Goal: Find specific page/section: Find specific page/section

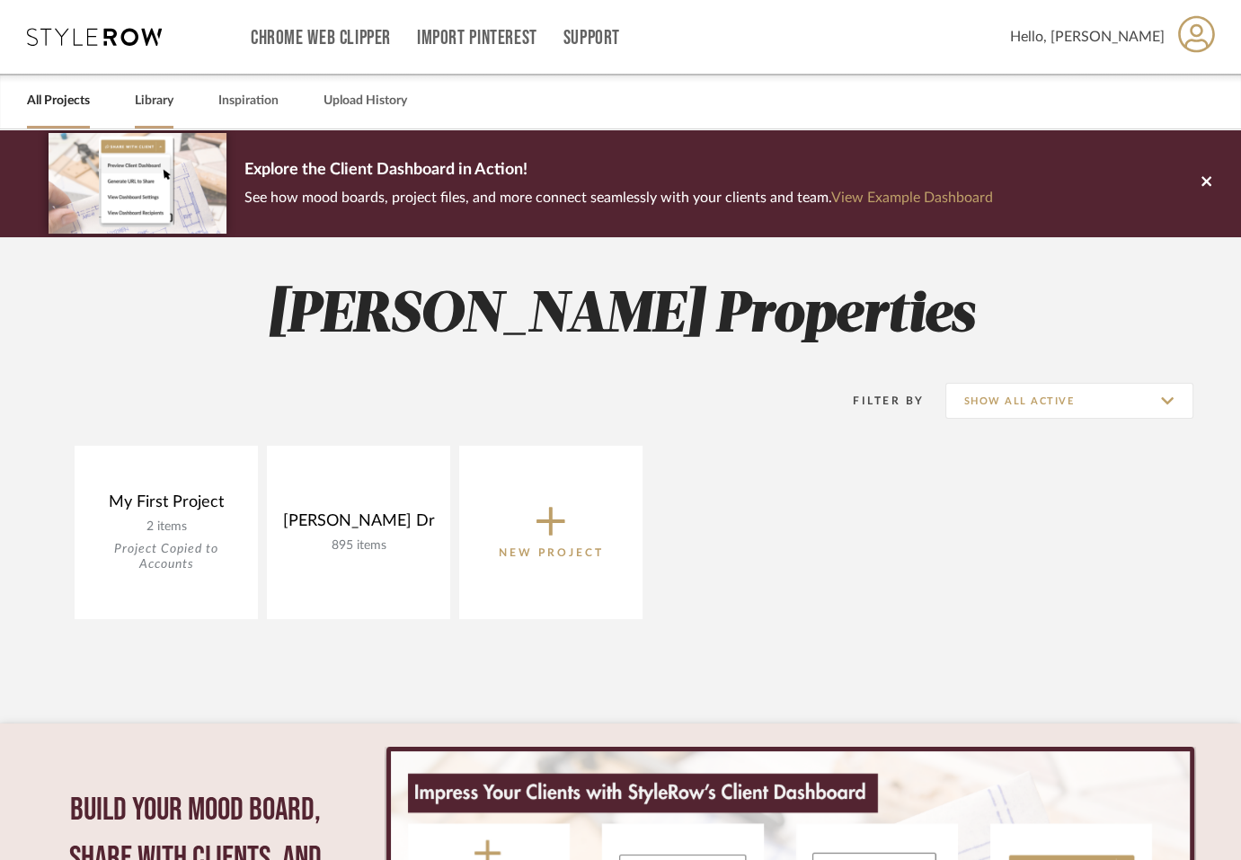
click at [162, 107] on link "Library" at bounding box center [154, 101] width 39 height 24
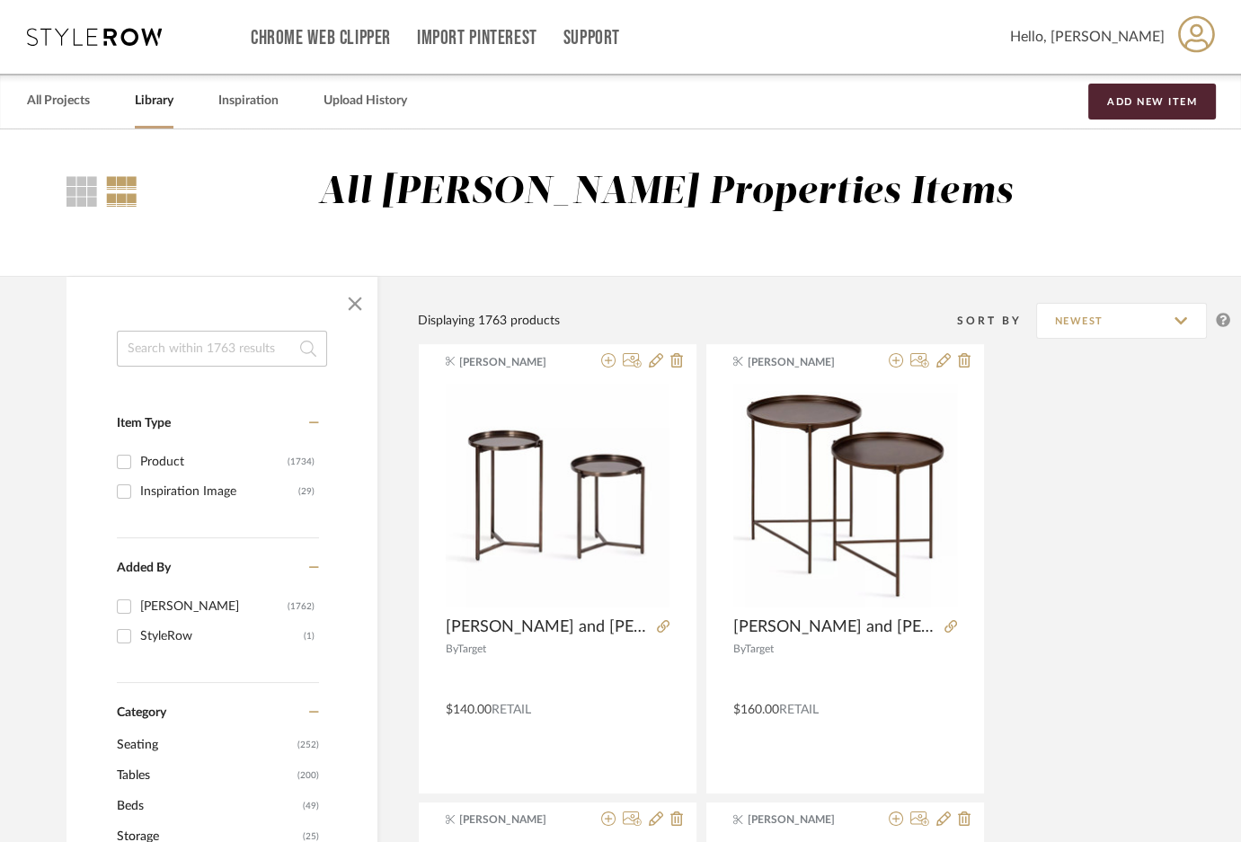
click at [186, 351] on input at bounding box center [222, 349] width 210 height 36
type input "wal lights"
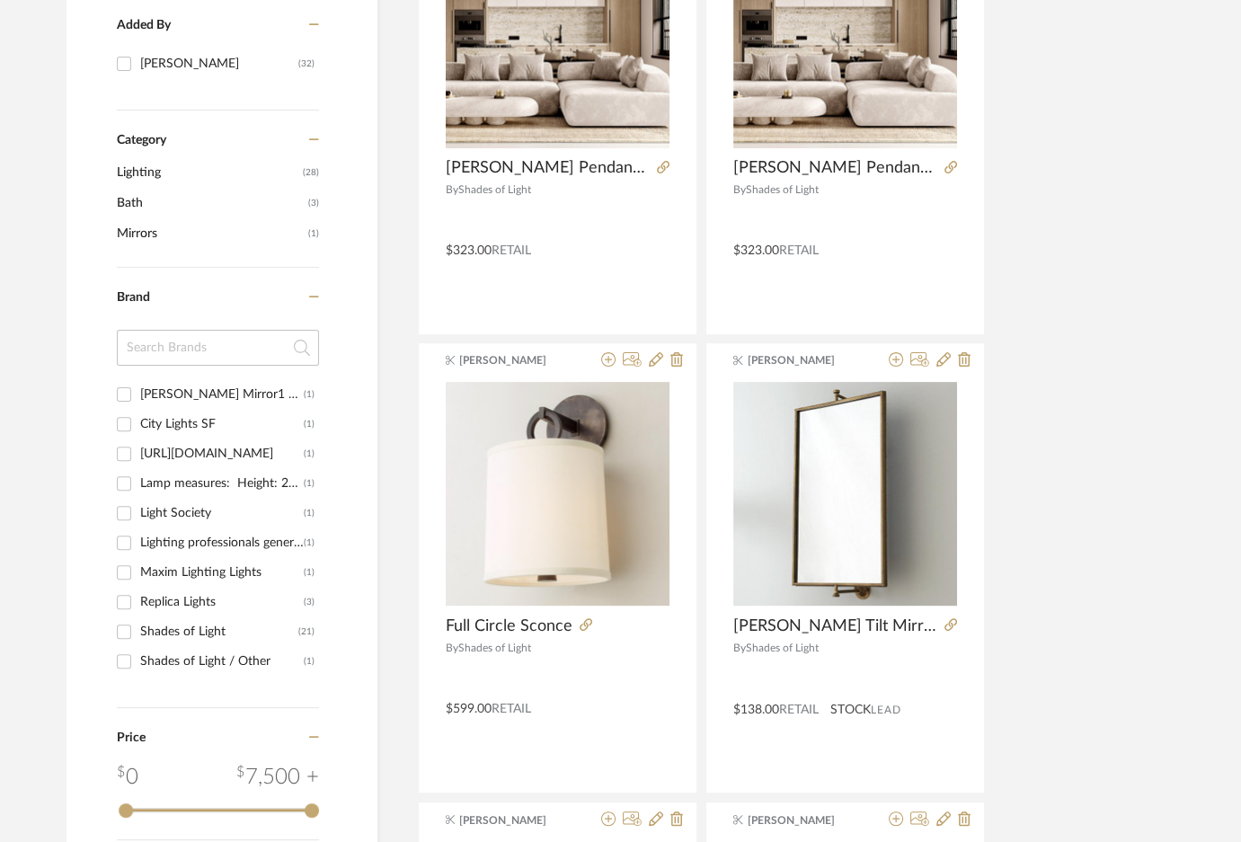
scroll to position [561, 0]
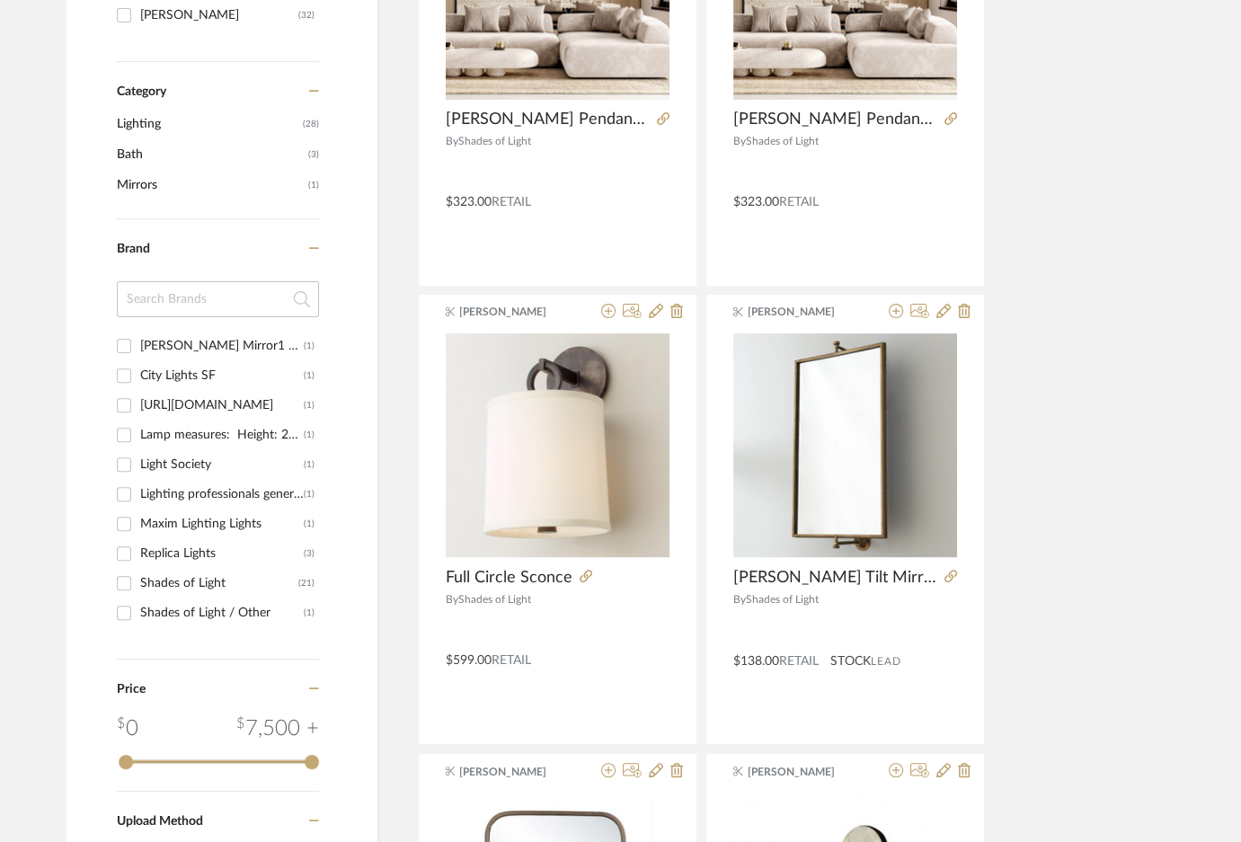
click at [147, 109] on span "Lighting" at bounding box center [207, 124] width 181 height 31
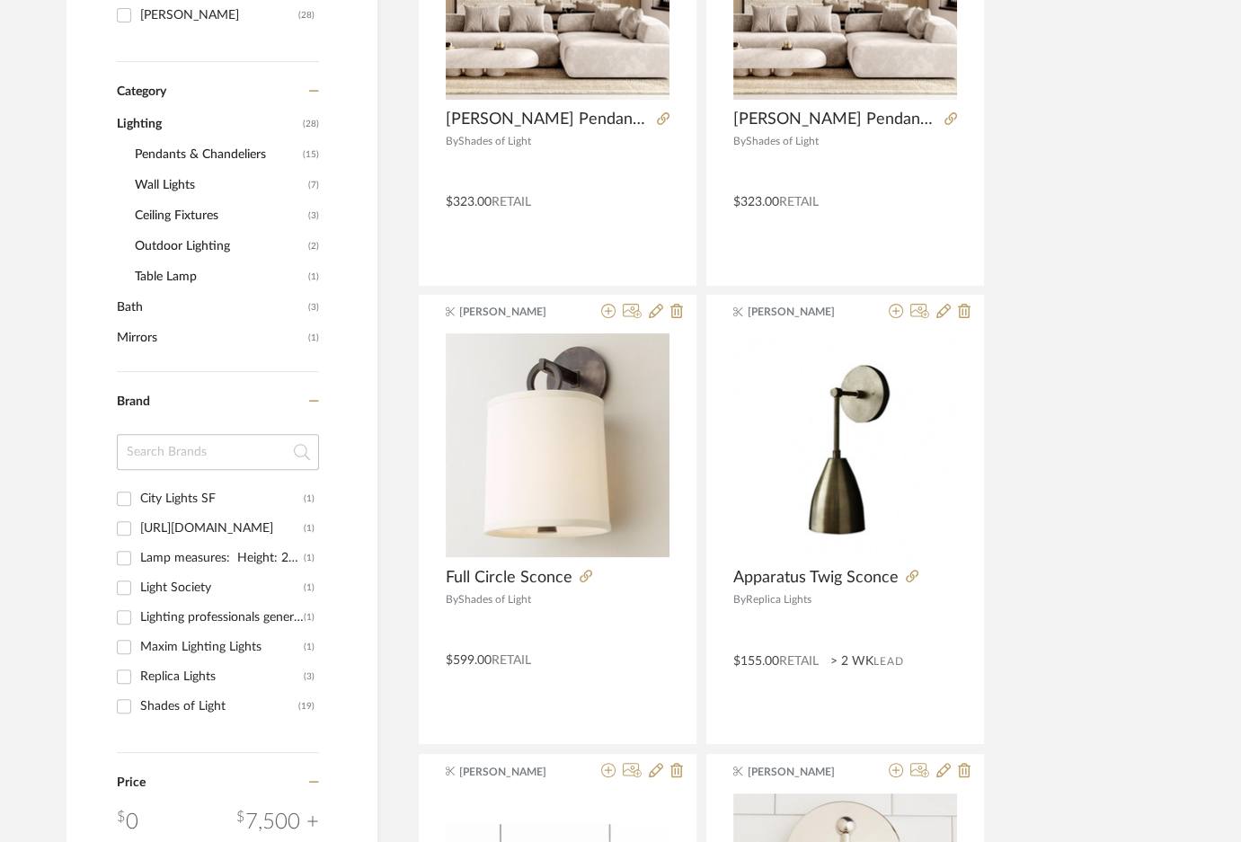
click at [175, 181] on span "Wall Lights" at bounding box center [219, 185] width 169 height 31
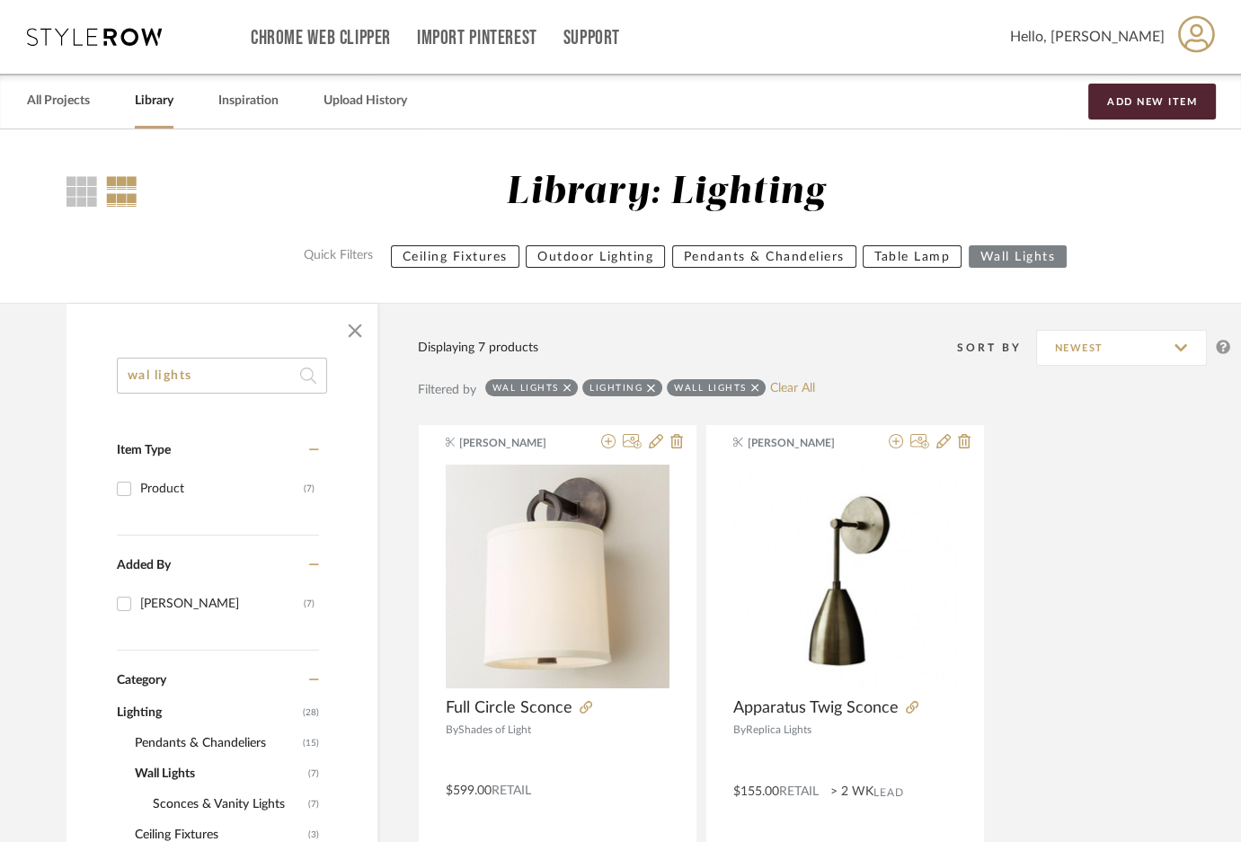
click at [752, 387] on icon at bounding box center [755, 388] width 8 height 8
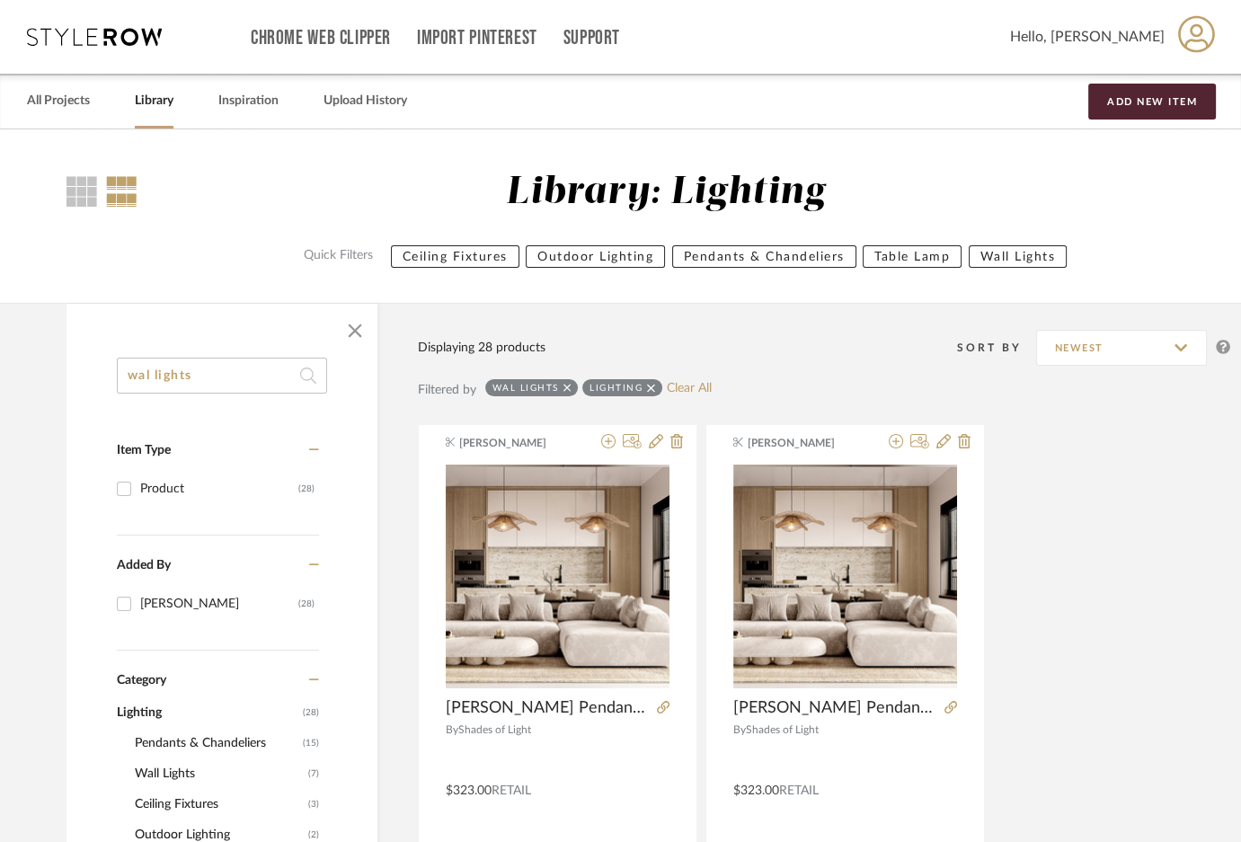
click at [651, 386] on icon at bounding box center [651, 388] width 8 height 8
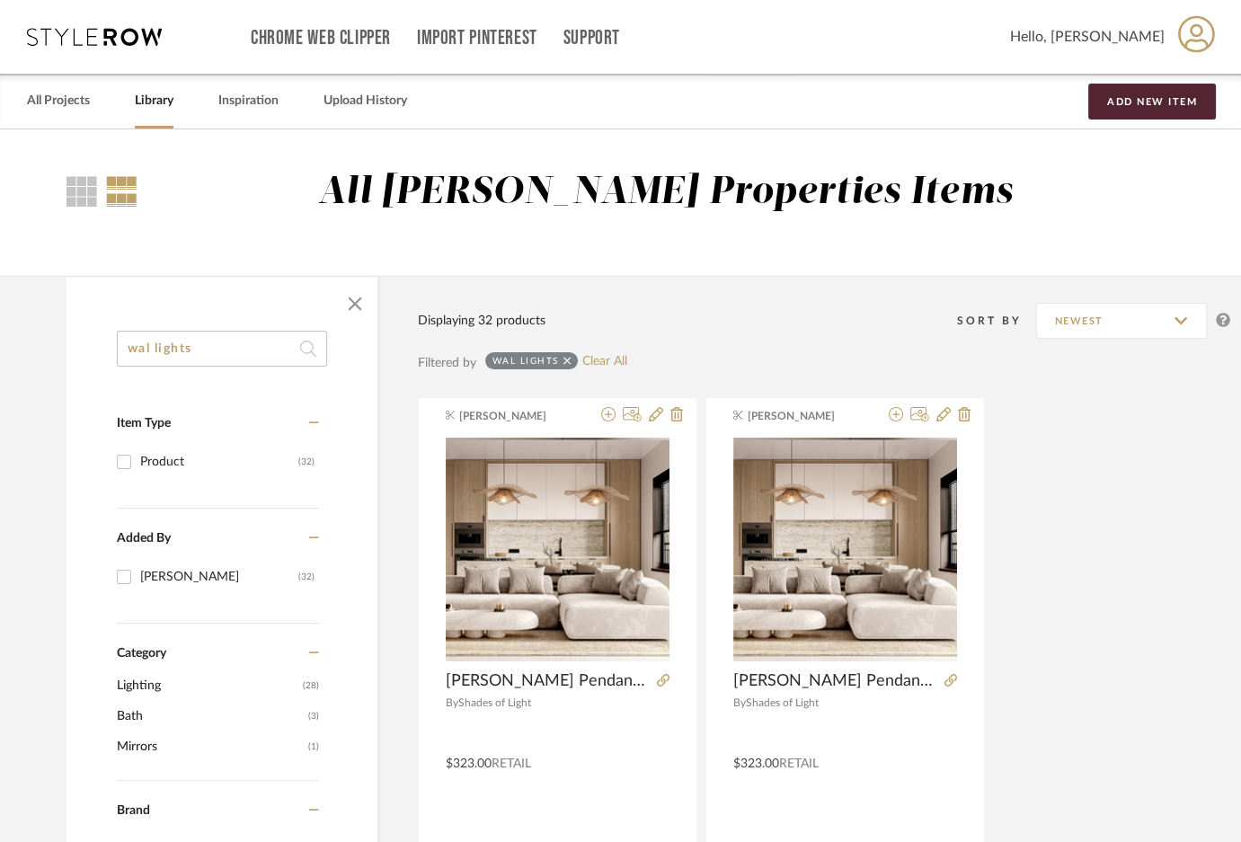
click at [563, 363] on icon at bounding box center [567, 361] width 8 height 8
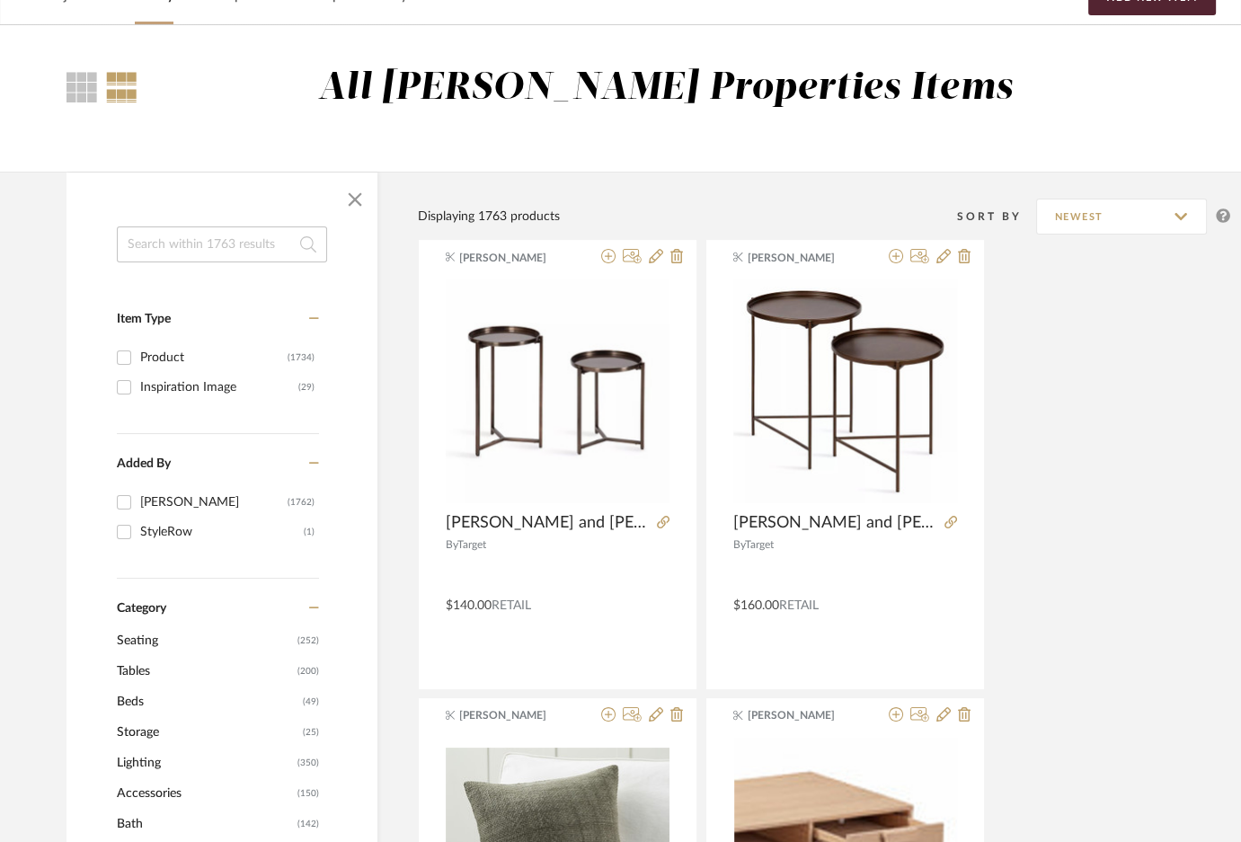
scroll to position [337, 0]
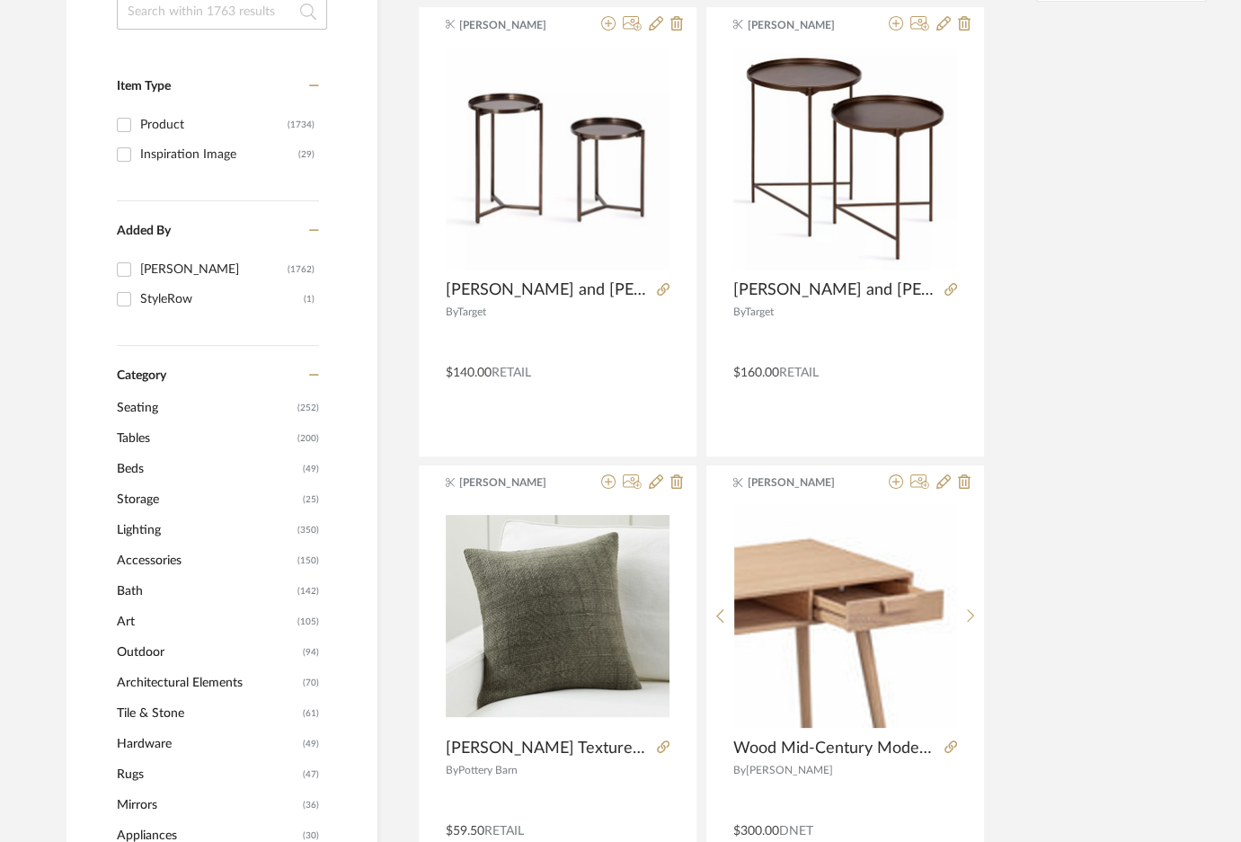
click at [132, 530] on span "Lighting" at bounding box center [205, 530] width 176 height 31
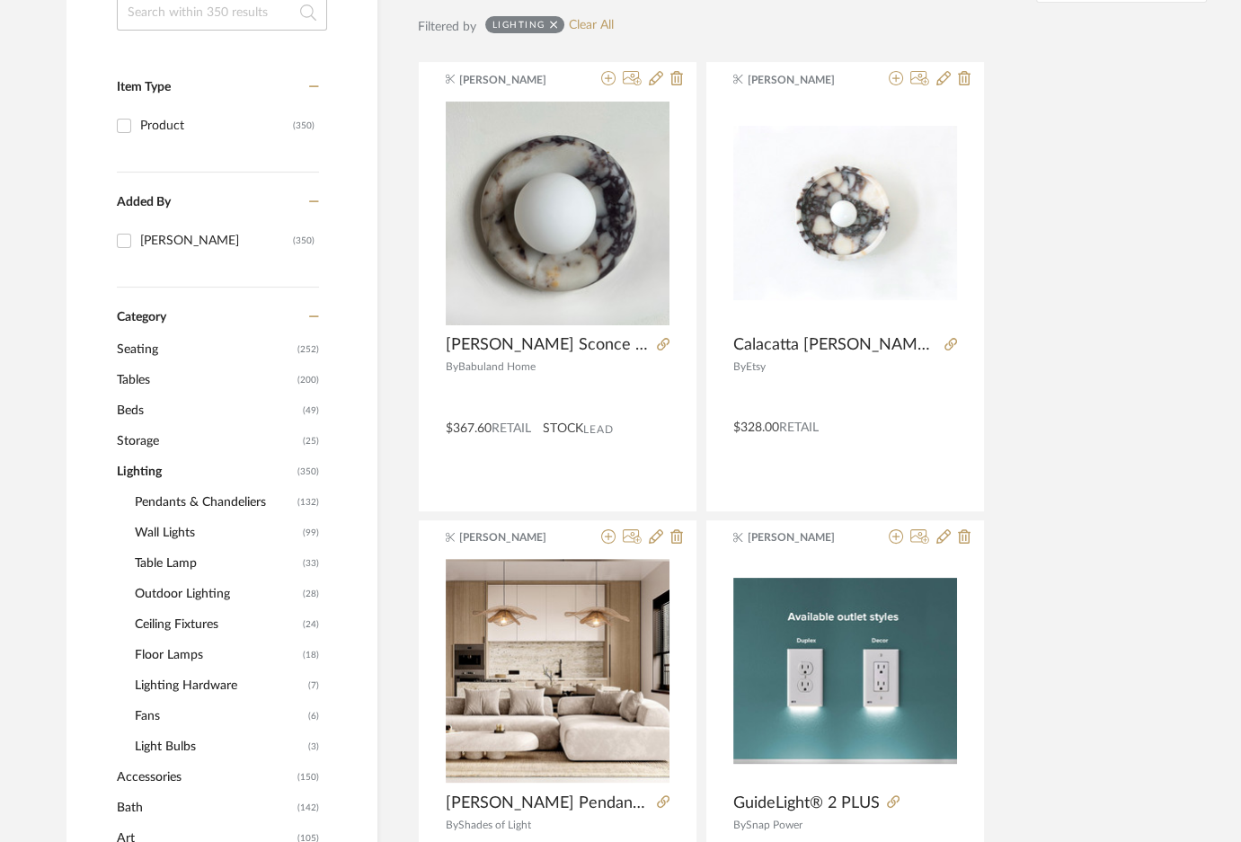
click at [152, 532] on span "Wall Lights" at bounding box center [216, 532] width 163 height 31
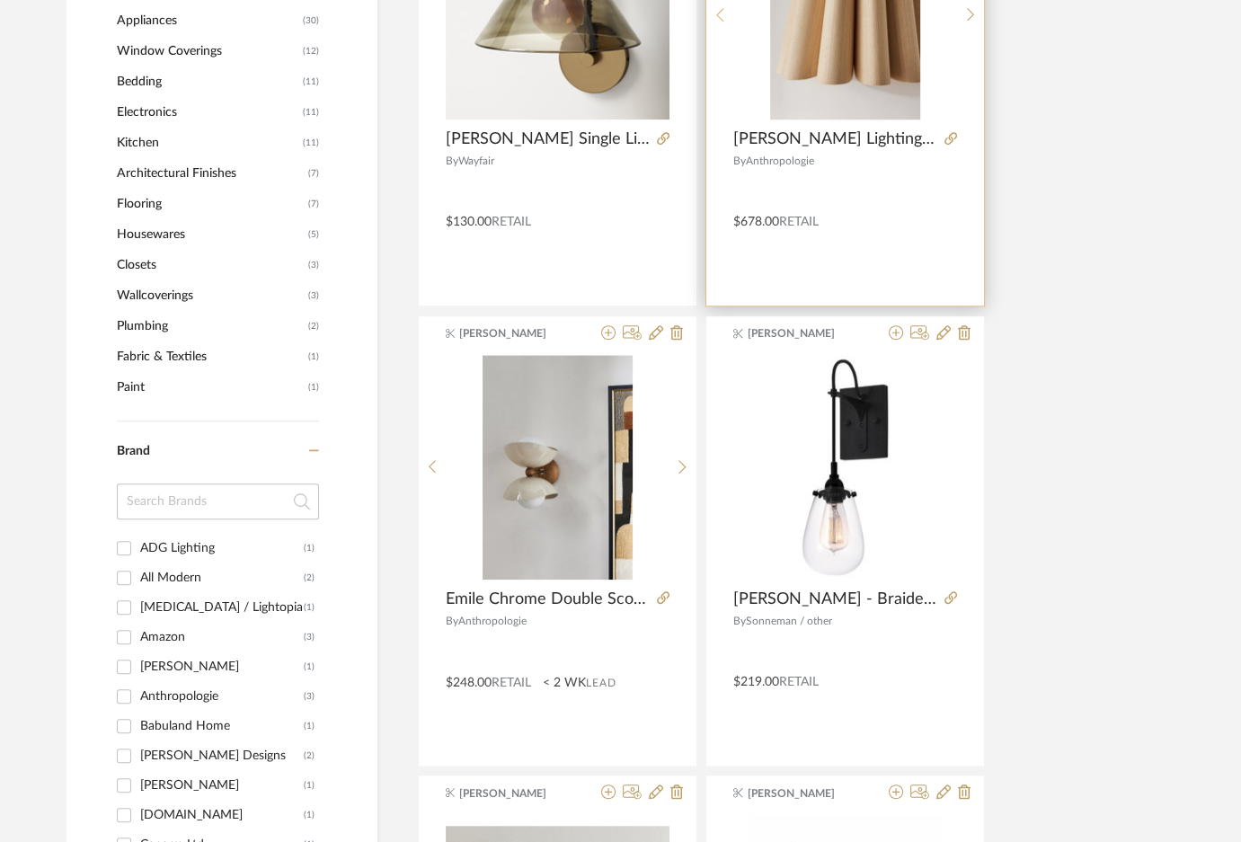
scroll to position [1625, 0]
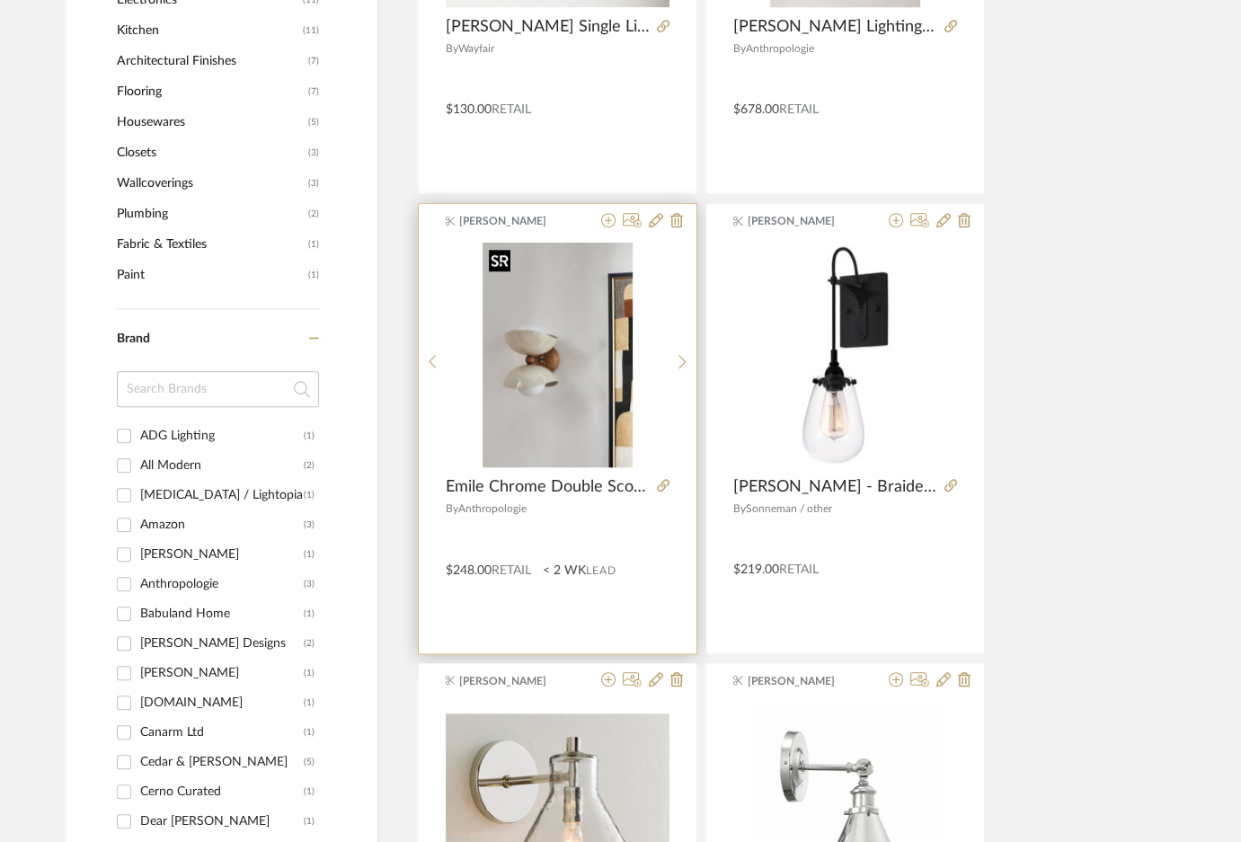
drag, startPoint x: 541, startPoint y: 424, endPoint x: 499, endPoint y: 536, distance: 120.0
drag, startPoint x: 499, startPoint y: 536, endPoint x: 454, endPoint y: 523, distance: 46.9
click at [454, 523] on div at bounding box center [558, 534] width 224 height 31
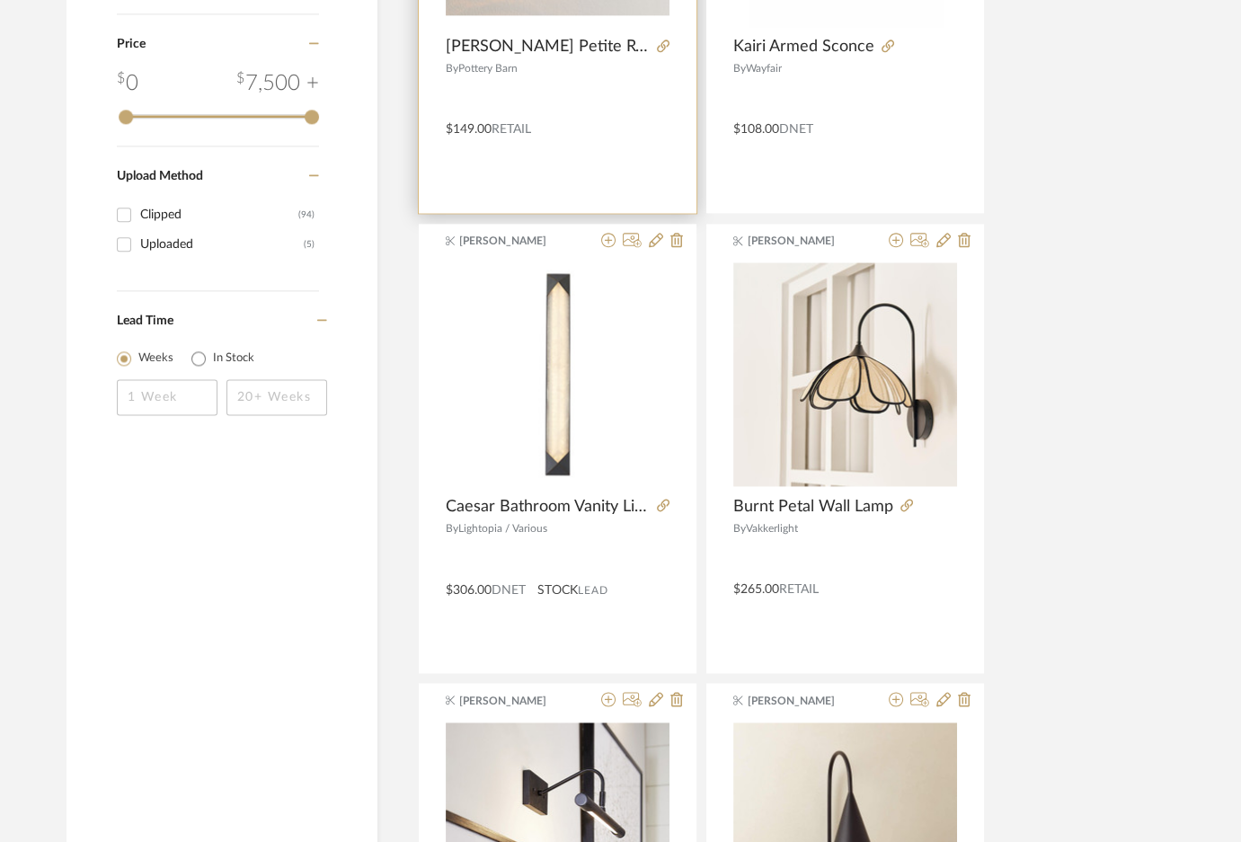
scroll to position [2972, 0]
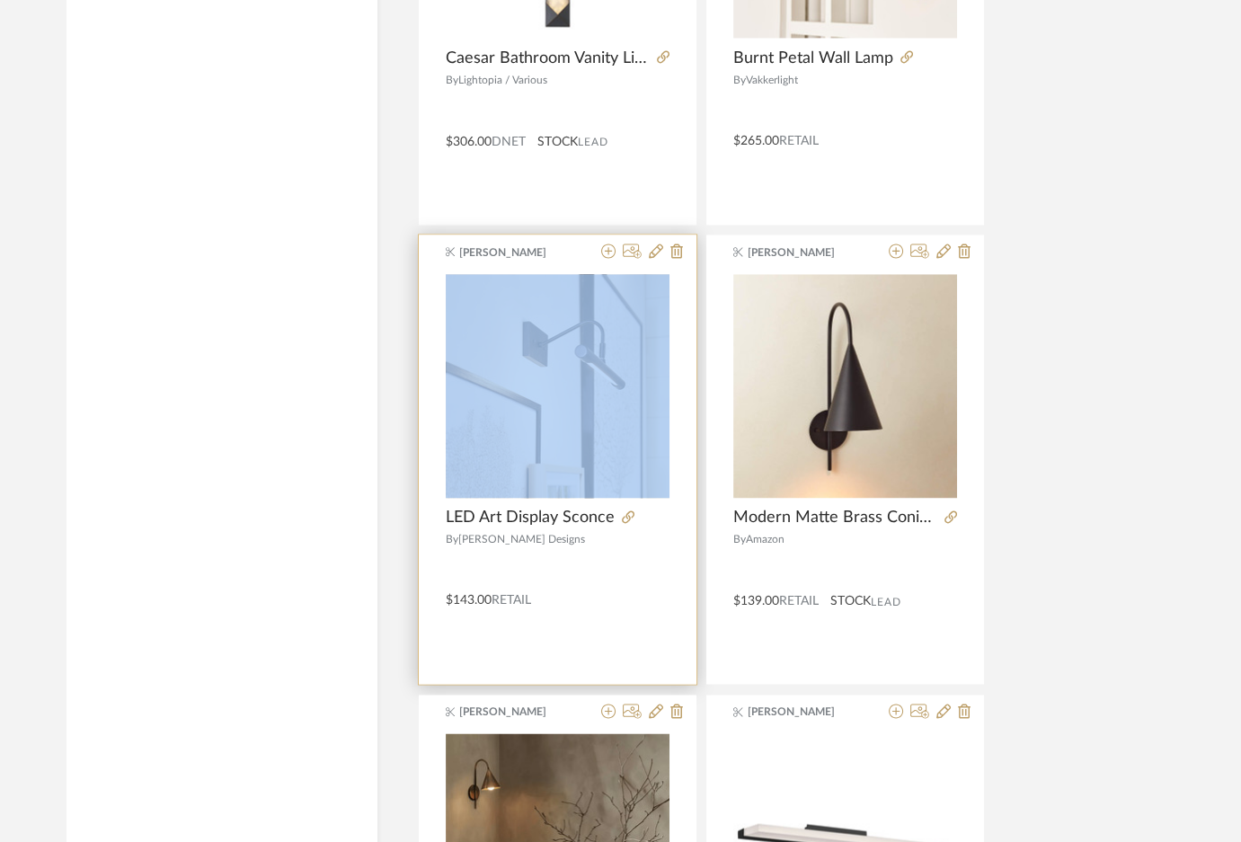
click at [674, 487] on div at bounding box center [558, 386] width 278 height 226
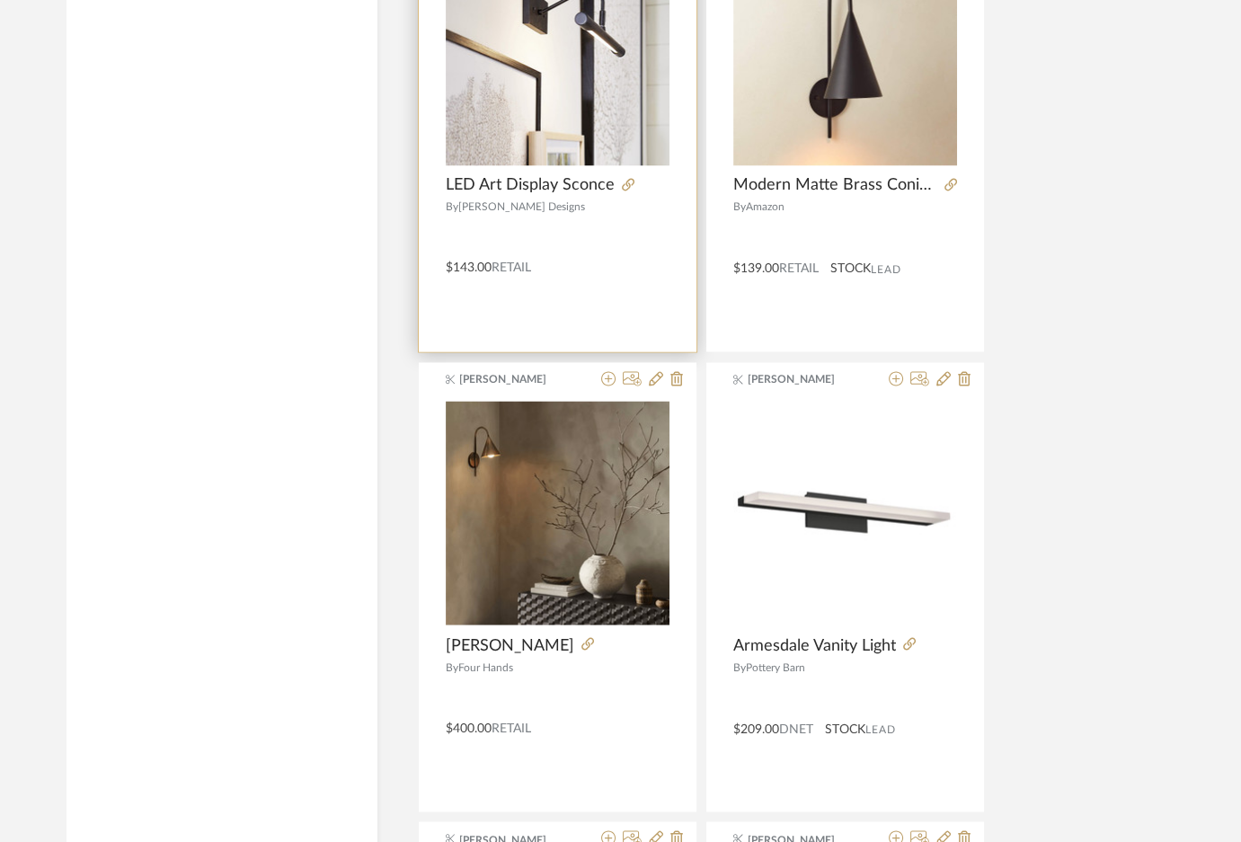
scroll to position [3309, 0]
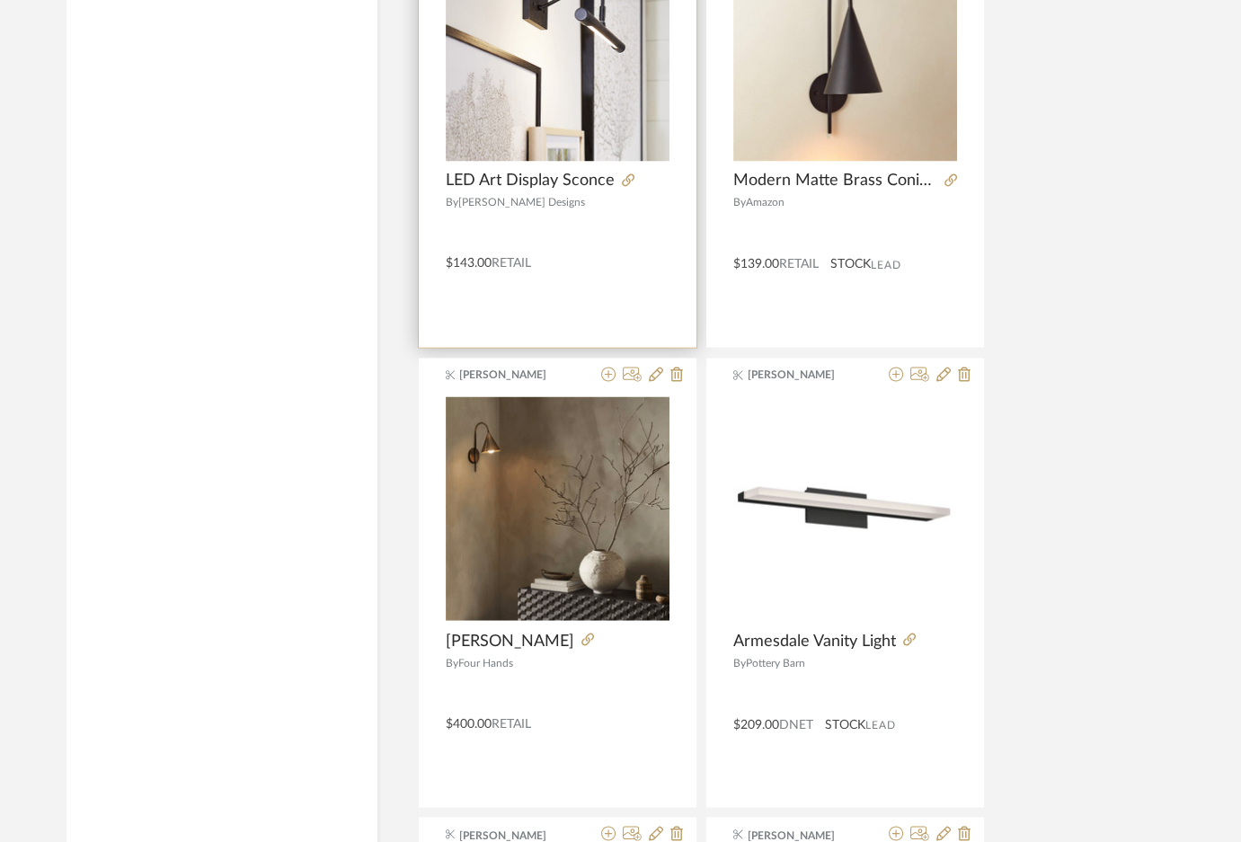
click at [674, 487] on div at bounding box center [558, 509] width 278 height 226
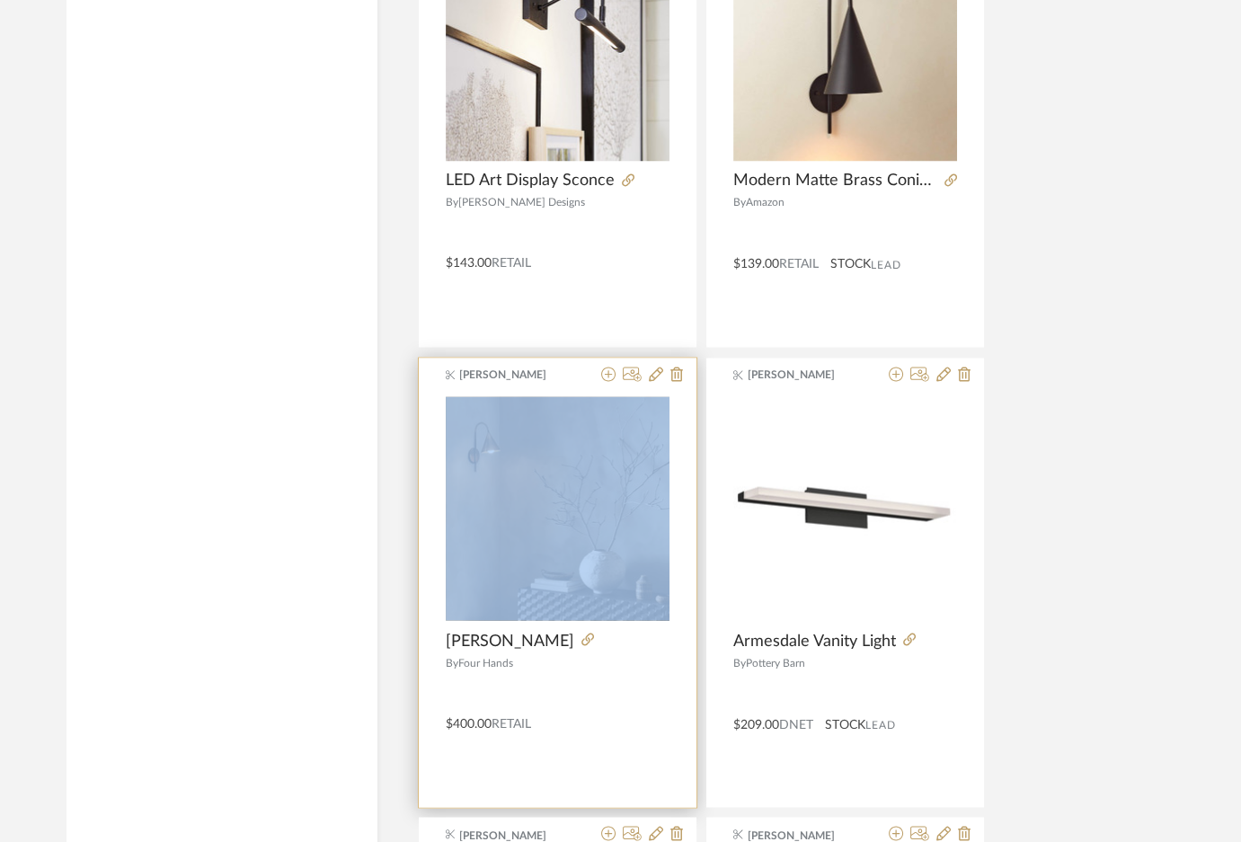
click at [674, 487] on div at bounding box center [558, 509] width 278 height 226
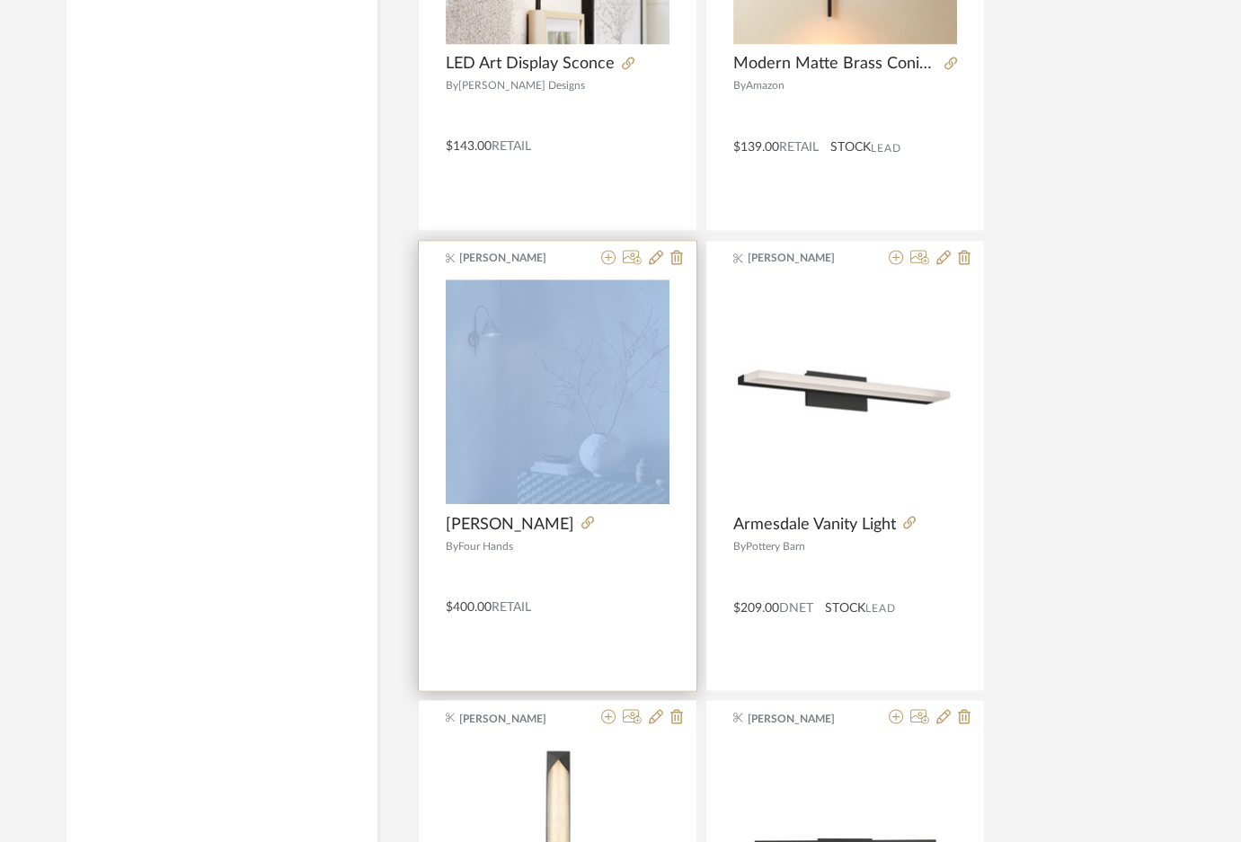
scroll to position [3646, 0]
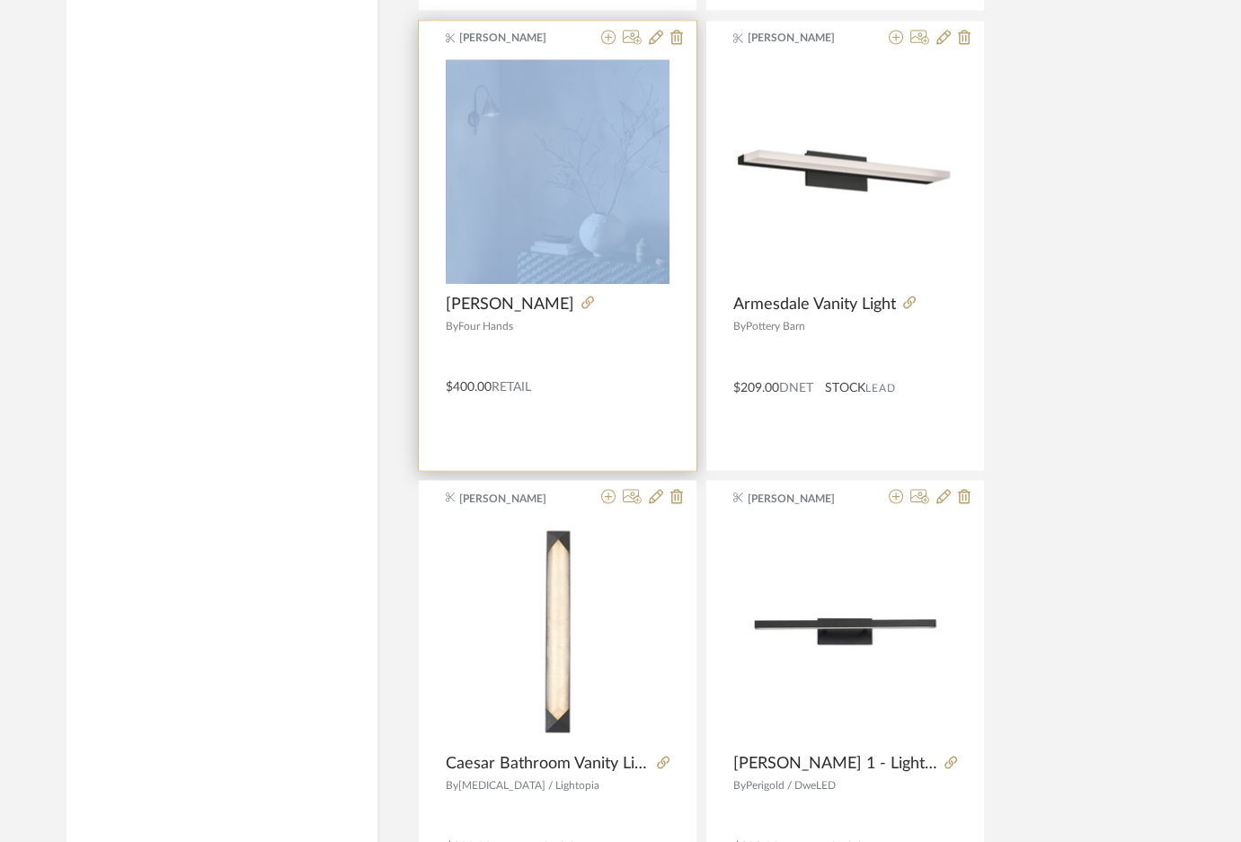
click at [681, 489] on icon at bounding box center [676, 496] width 13 height 14
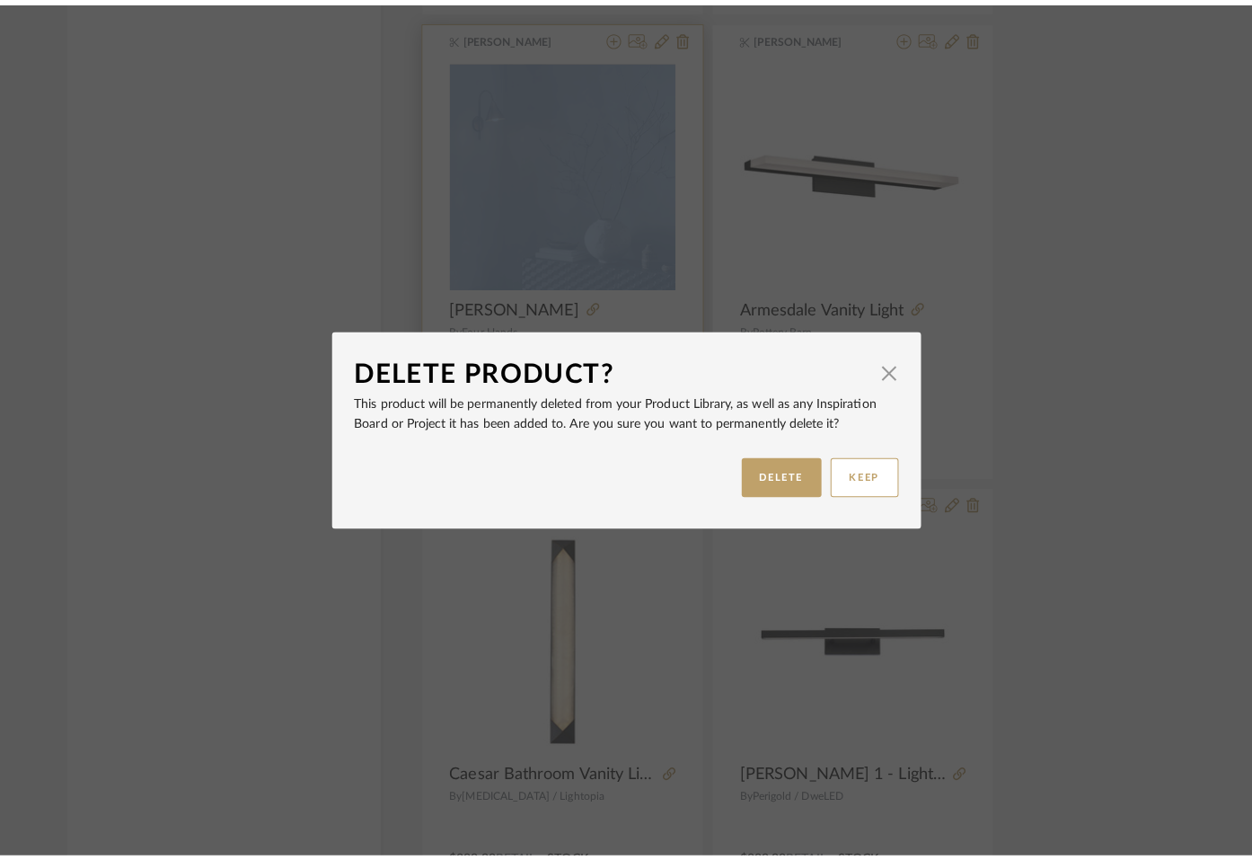
scroll to position [0, 0]
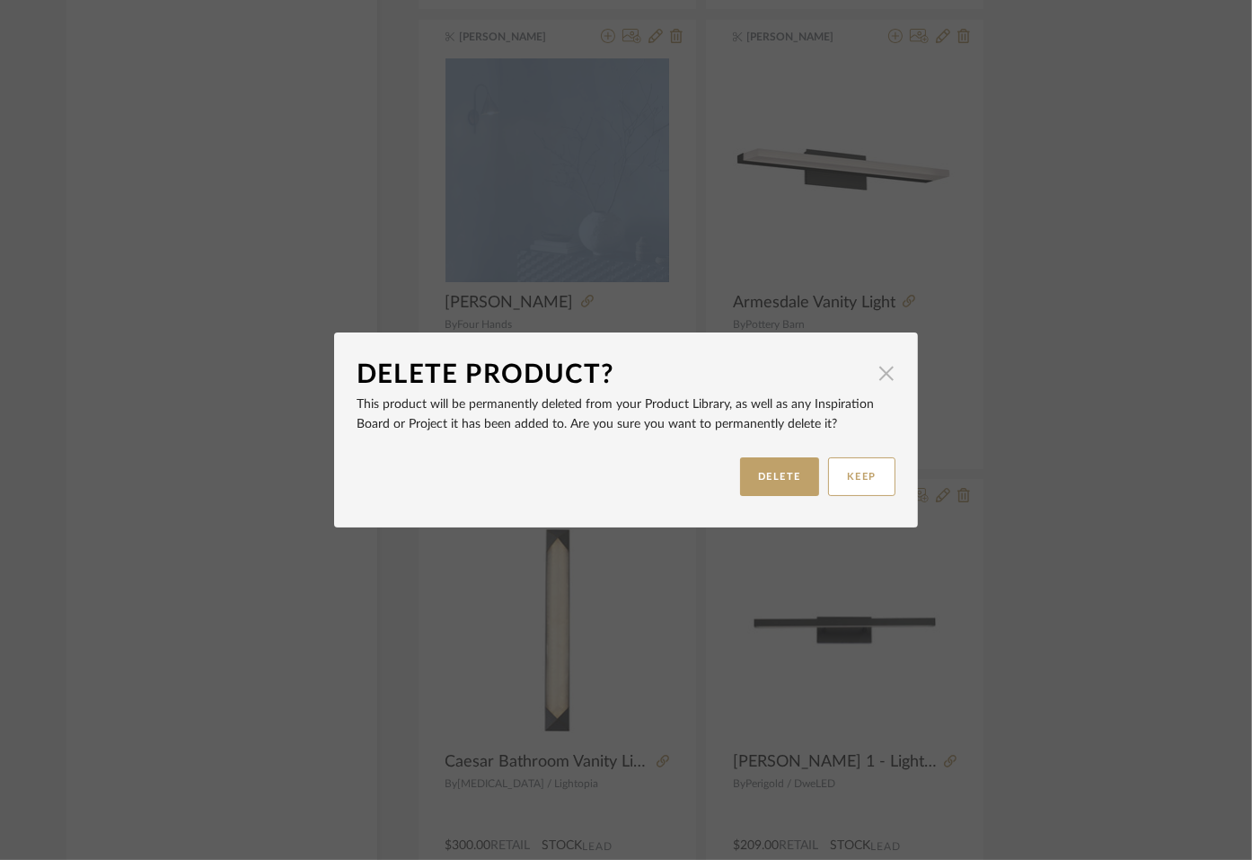
click at [883, 383] on span "button" at bounding box center [887, 373] width 36 height 36
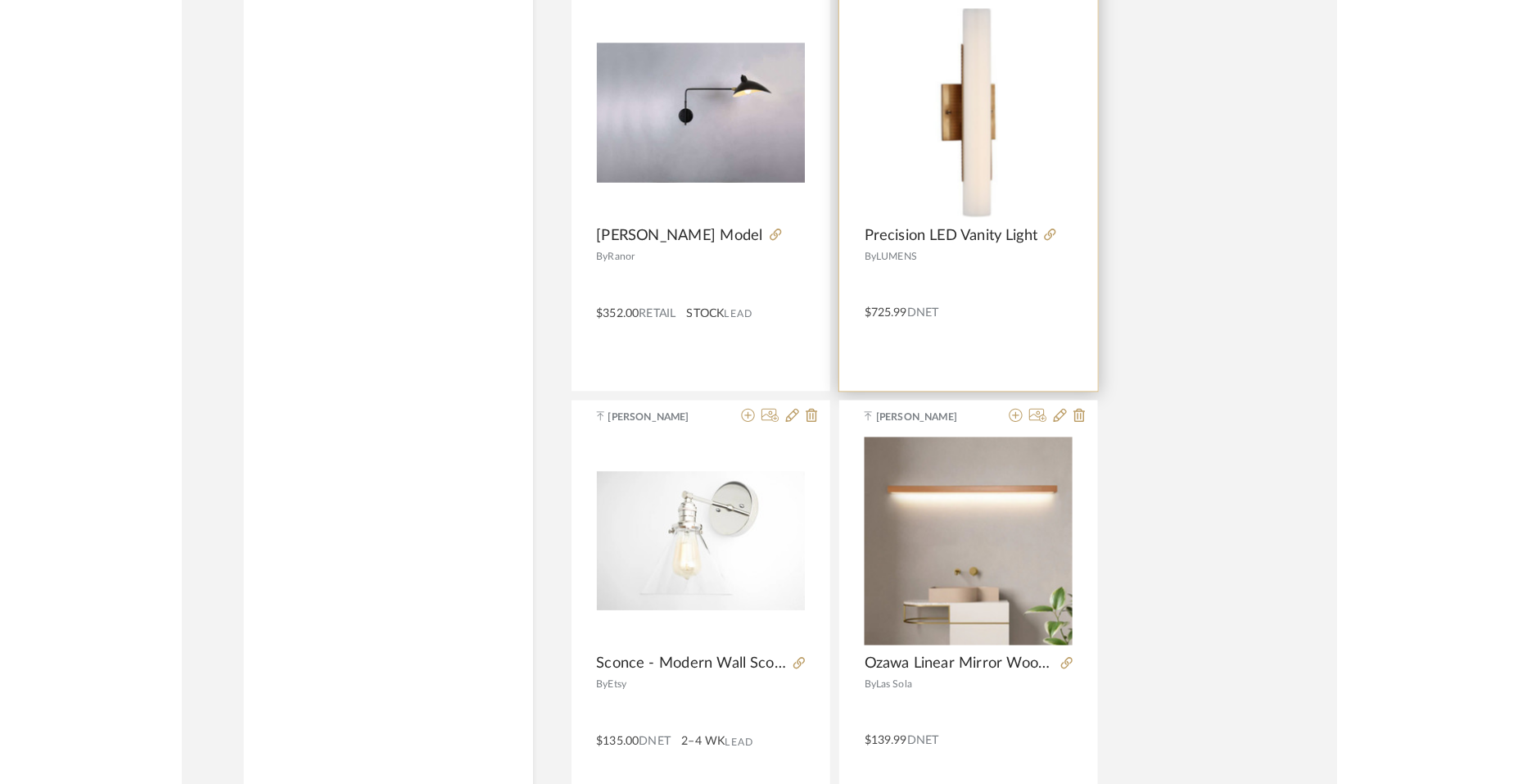
scroll to position [4791, 0]
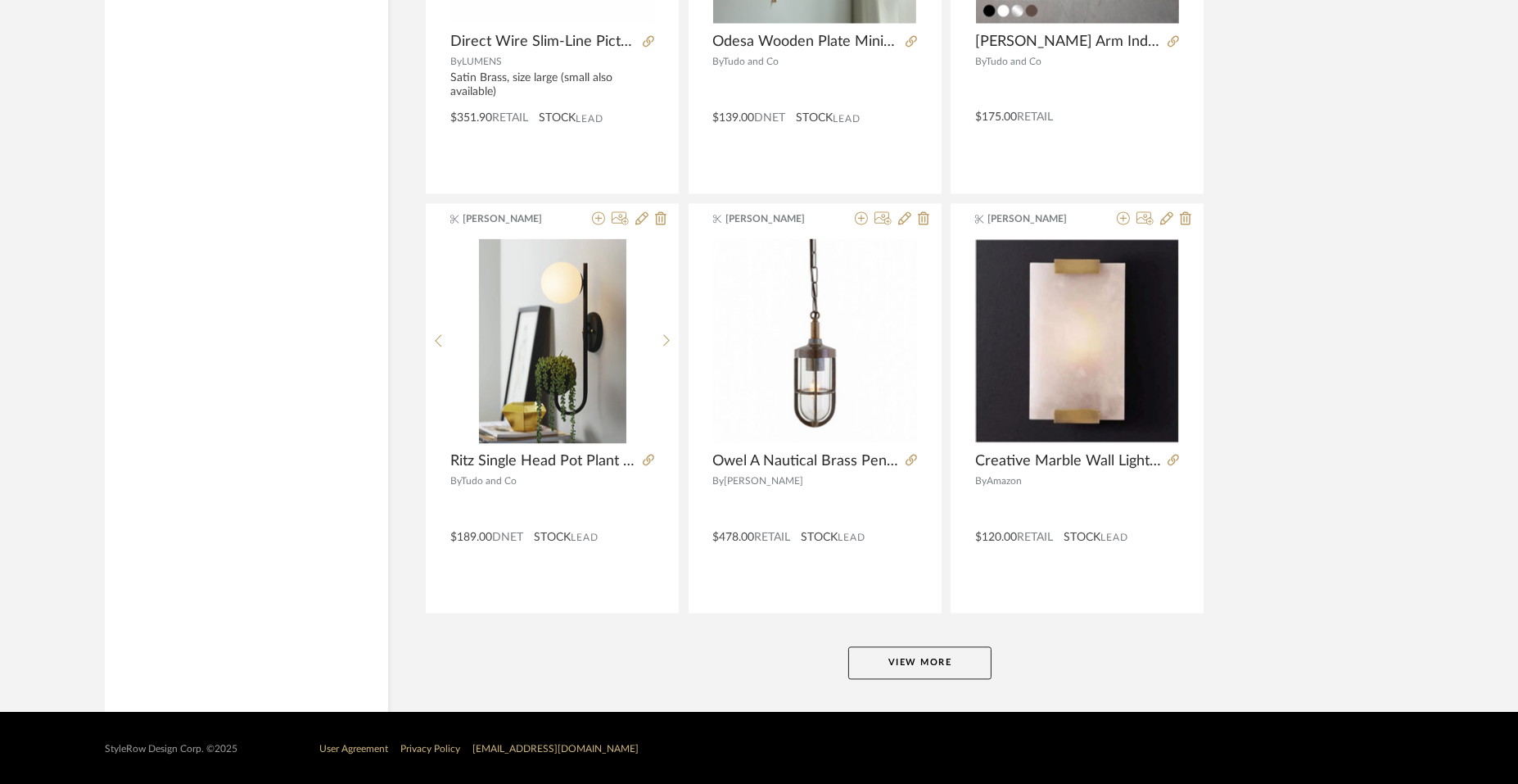
click at [930, 656] on button "View More" at bounding box center [920, 663] width 143 height 33
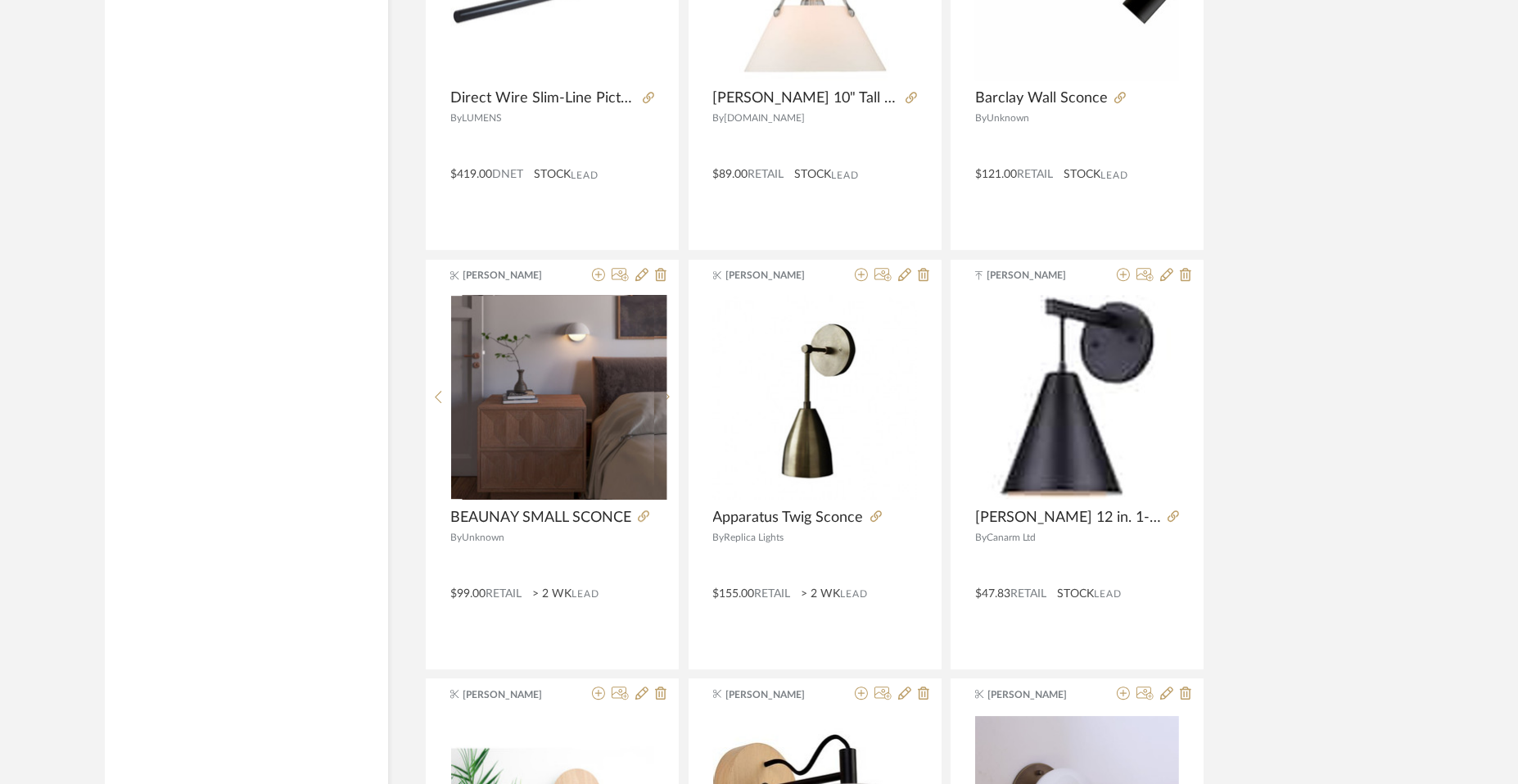
scroll to position [6940, 0]
